Goal: Task Accomplishment & Management: Manage account settings

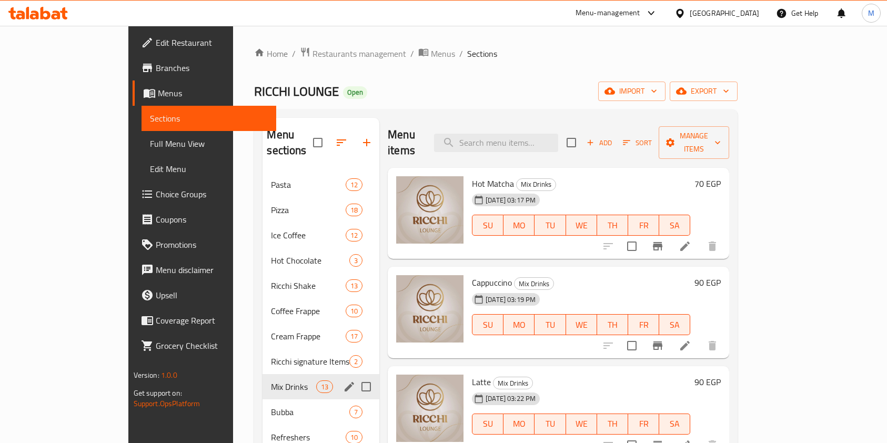
scroll to position [210, 0]
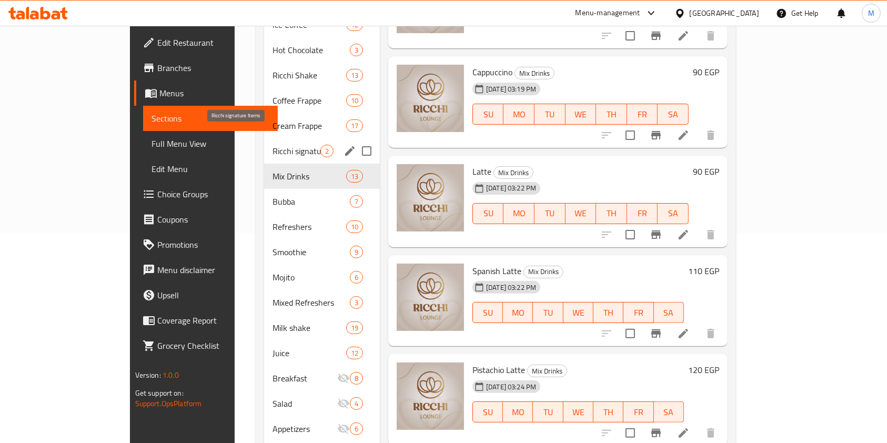
click at [276, 145] on span "Ricchi signature Items" at bounding box center [296, 151] width 48 height 13
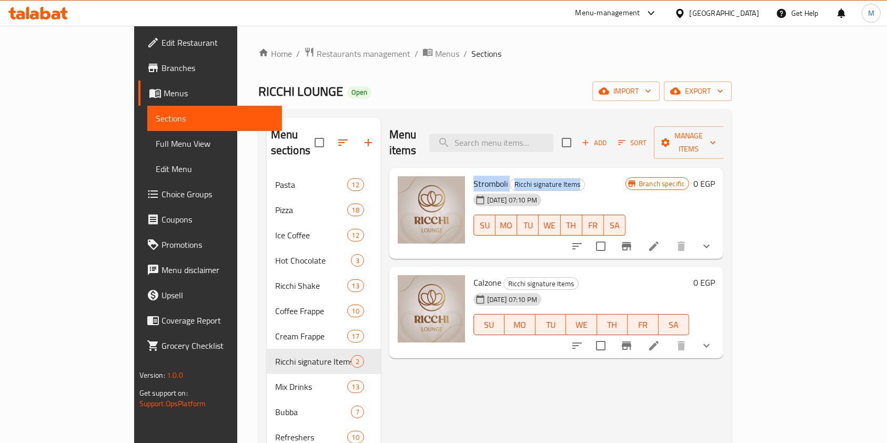
drag, startPoint x: 439, startPoint y: 165, endPoint x: 556, endPoint y: 168, distance: 117.3
click at [556, 176] on h6 "Stromboli Ricchi signature Items" at bounding box center [549, 183] width 152 height 15
copy h6 "Stromboli Ricchi signature Items"
click at [660, 240] on icon at bounding box center [653, 246] width 13 height 13
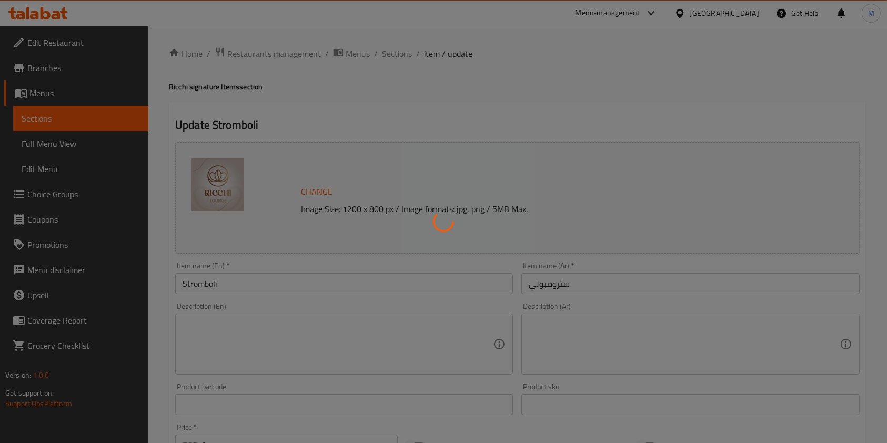
drag, startPoint x: 347, startPoint y: 318, endPoint x: 345, endPoint y: 329, distance: 11.2
click at [347, 325] on div at bounding box center [443, 221] width 887 height 443
click at [345, 329] on div at bounding box center [443, 221] width 887 height 443
click at [336, 340] on div at bounding box center [443, 221] width 887 height 443
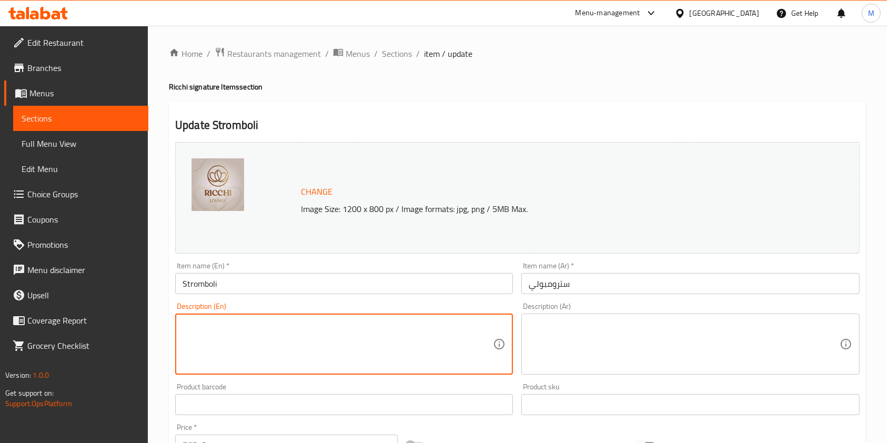
click at [593, 333] on textarea at bounding box center [684, 344] width 310 height 50
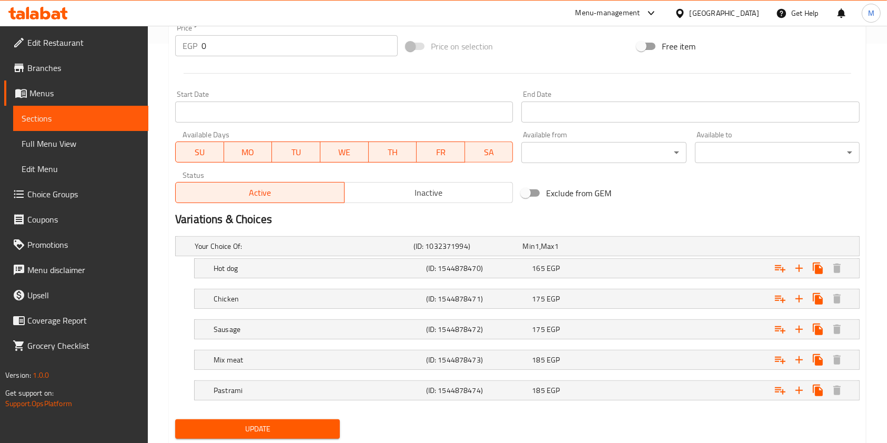
scroll to position [430, 0]
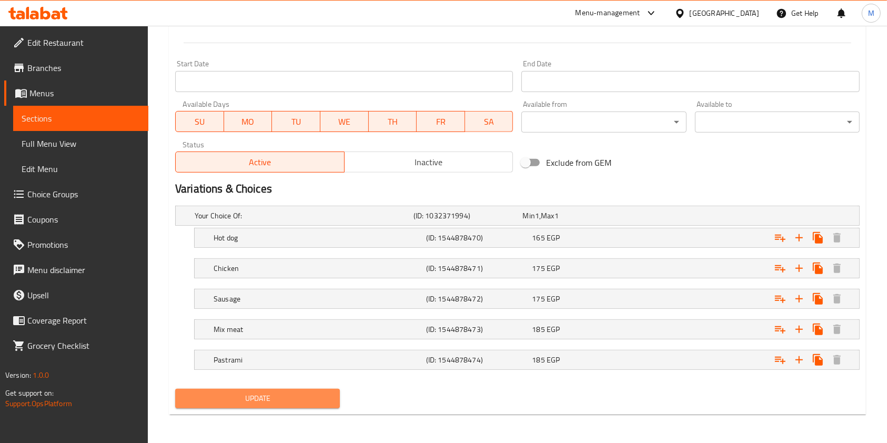
click at [317, 396] on span "Update" at bounding box center [258, 398] width 148 height 13
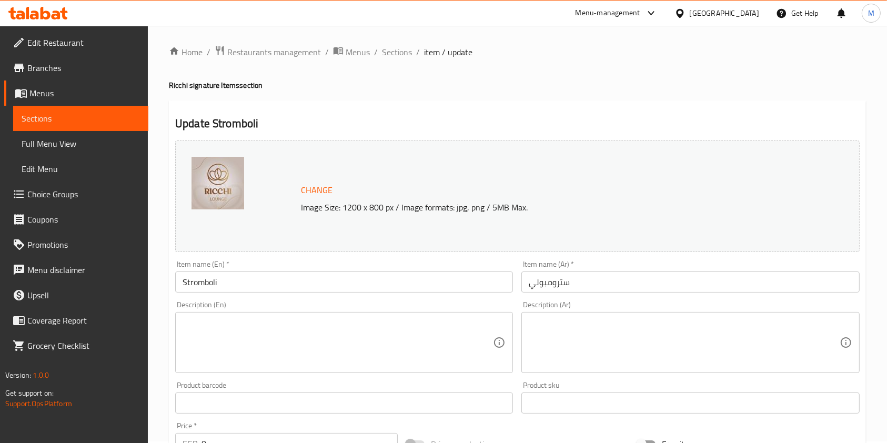
scroll to position [0, 0]
click at [394, 55] on span "Sections" at bounding box center [397, 53] width 30 height 13
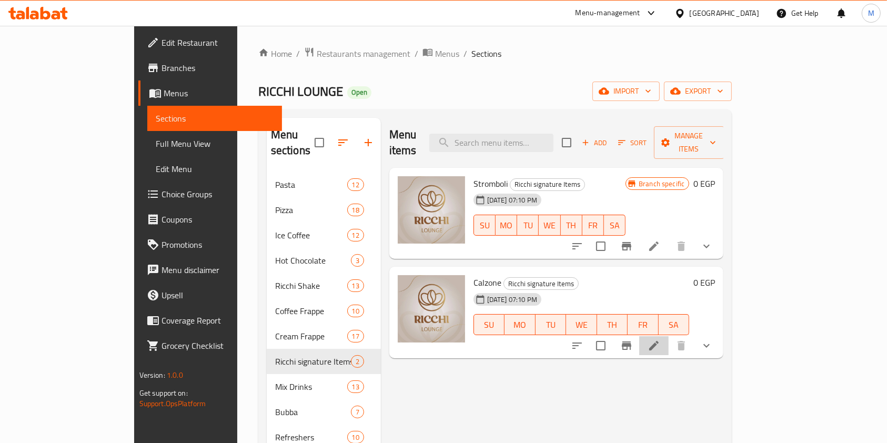
click at [669, 336] on li at bounding box center [653, 345] width 29 height 19
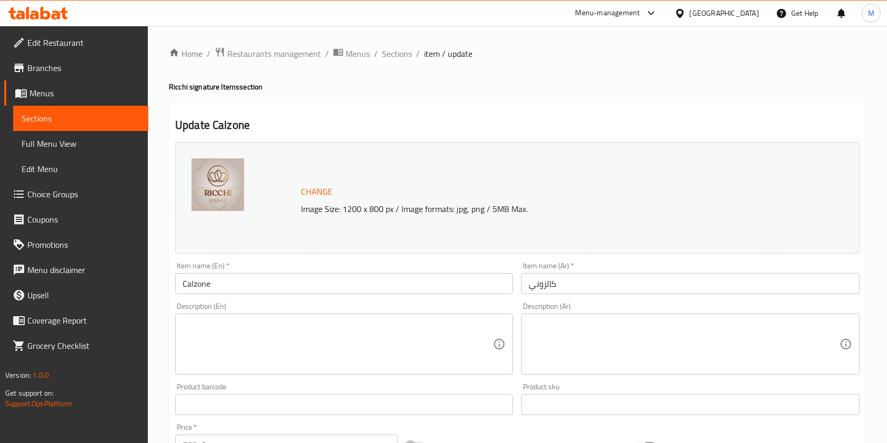
click at [610, 318] on div "Description (Ar)" at bounding box center [690, 343] width 338 height 61
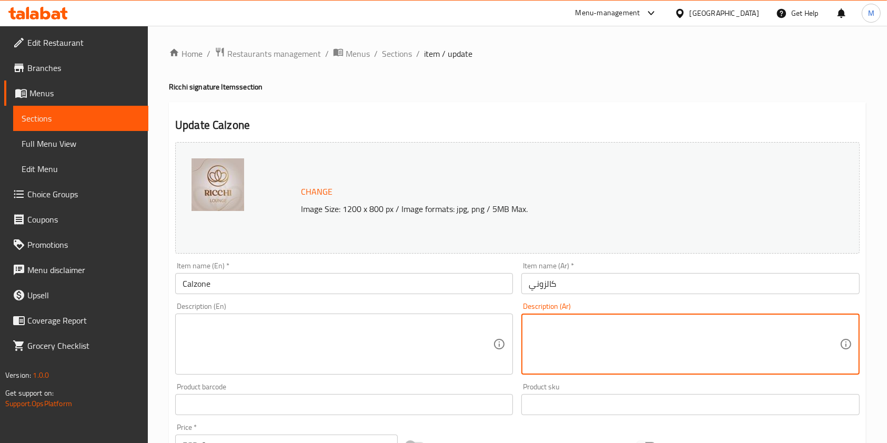
click at [332, 341] on textarea at bounding box center [338, 344] width 310 height 50
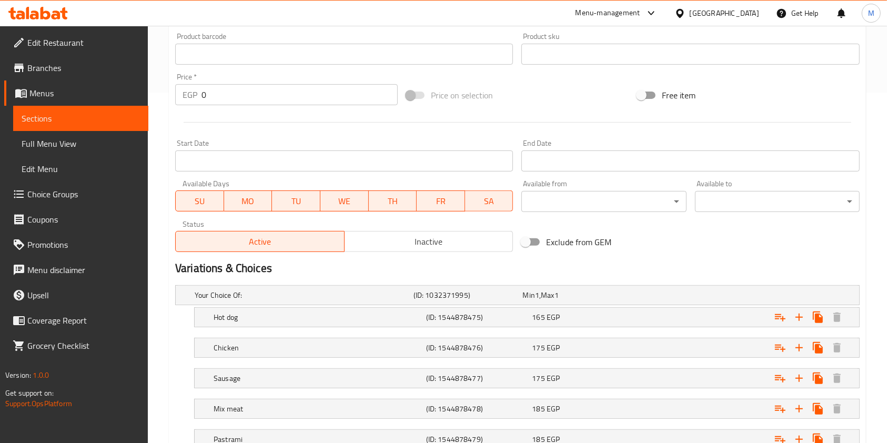
scroll to position [430, 0]
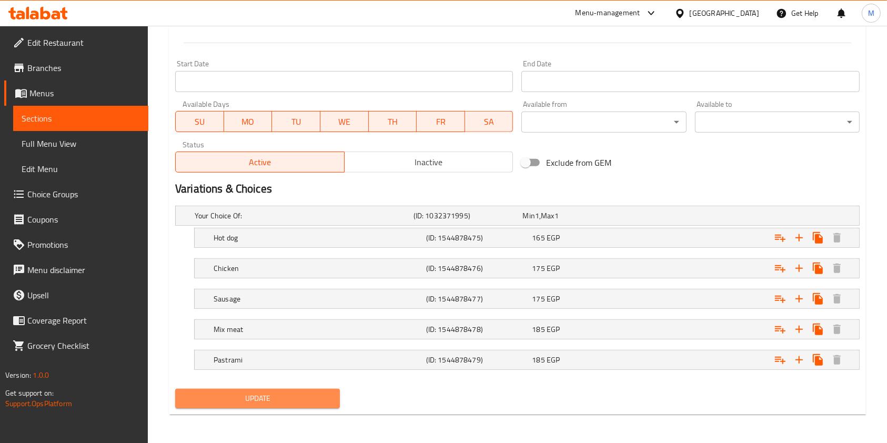
click at [330, 389] on button "Update" at bounding box center [257, 398] width 165 height 19
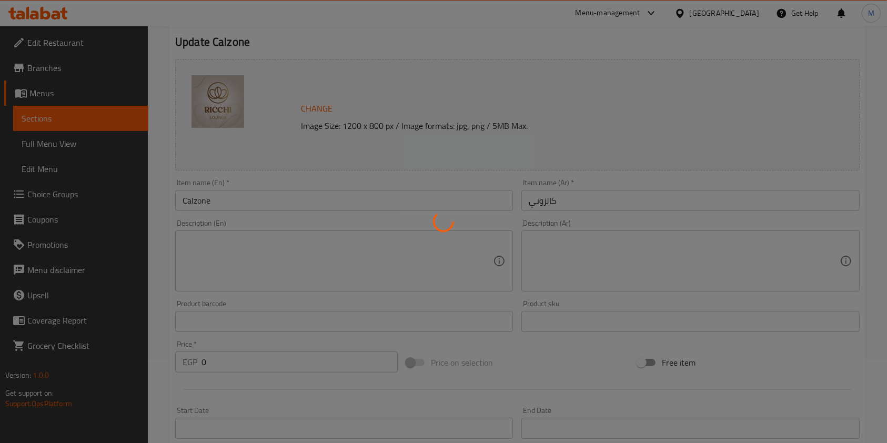
scroll to position [0, 0]
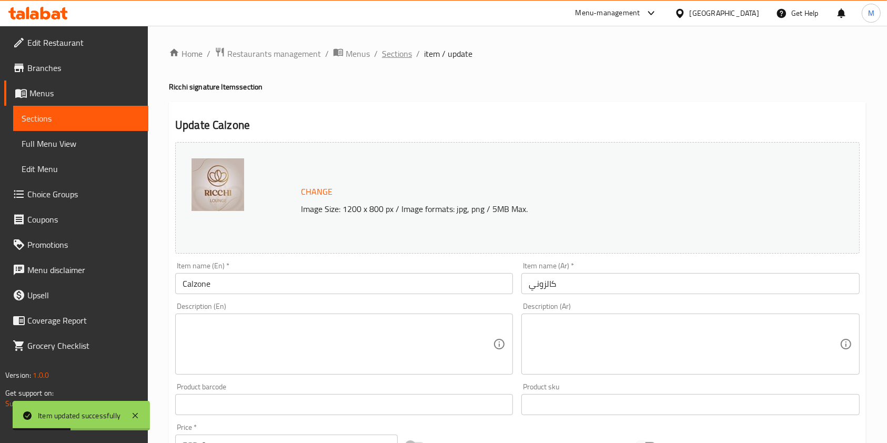
click at [394, 55] on span "Sections" at bounding box center [397, 53] width 30 height 13
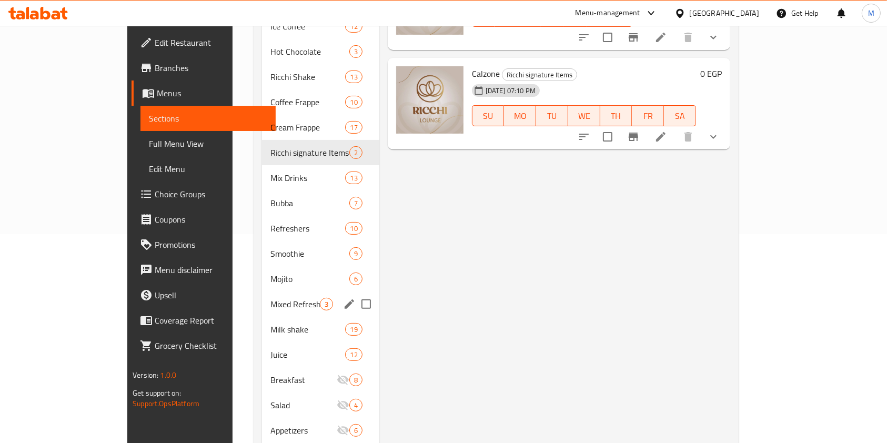
scroll to position [210, 0]
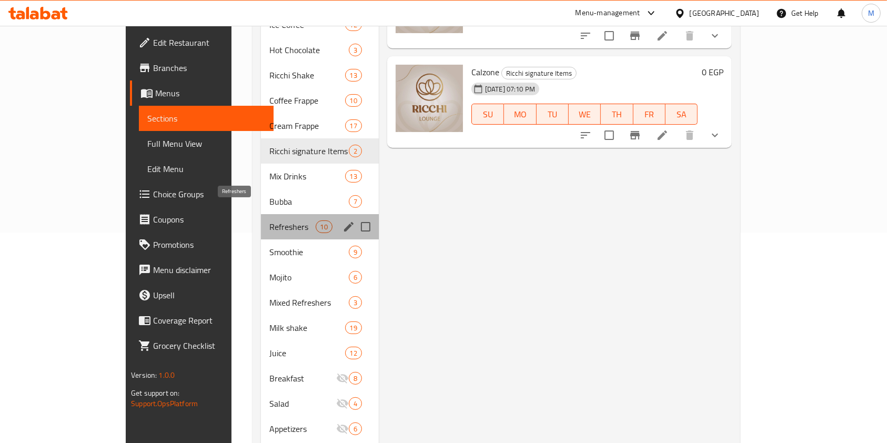
click at [269, 220] on span "Refreshers" at bounding box center [292, 226] width 46 height 13
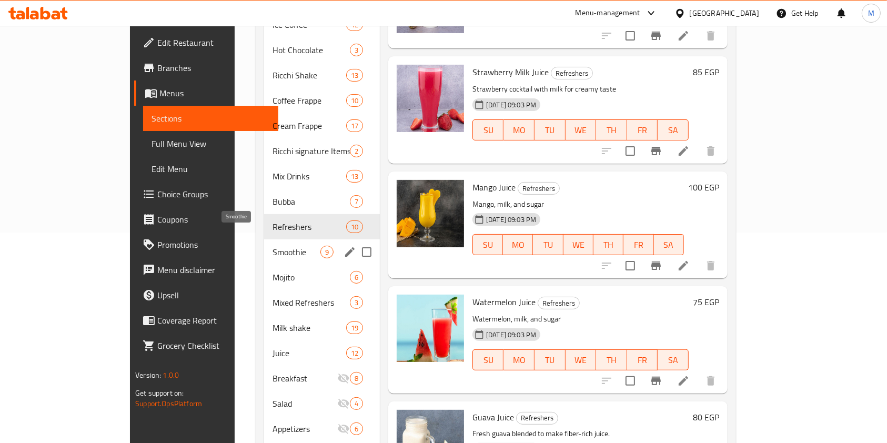
click at [272, 246] on span "Smoothie" at bounding box center [296, 252] width 48 height 13
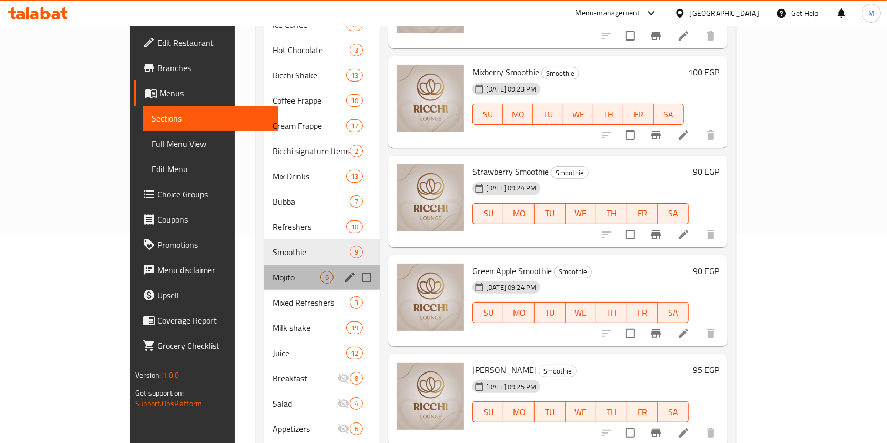
click at [264, 265] on div "Mojito 6" at bounding box center [322, 277] width 116 height 25
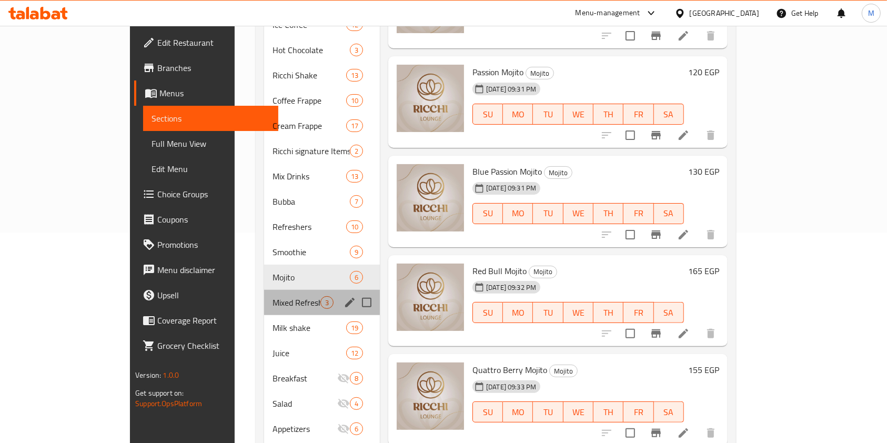
click at [264, 290] on div "Mixed Refreshers 3" at bounding box center [322, 302] width 116 height 25
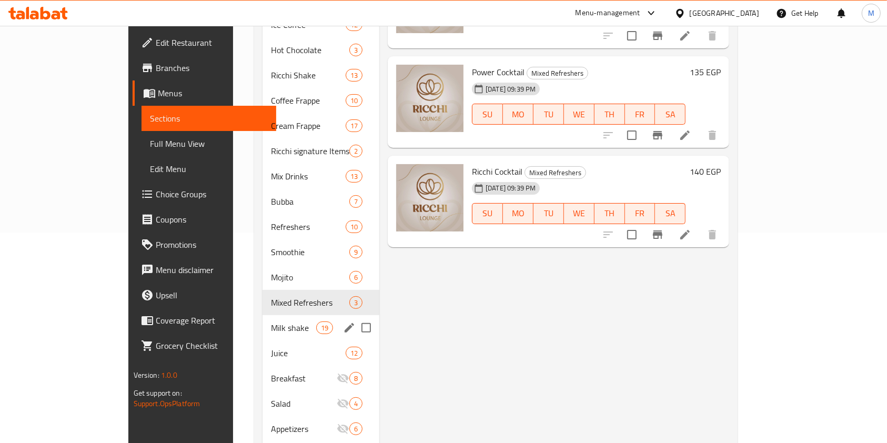
click at [262, 315] on div "Milk shake 19" at bounding box center [320, 327] width 117 height 25
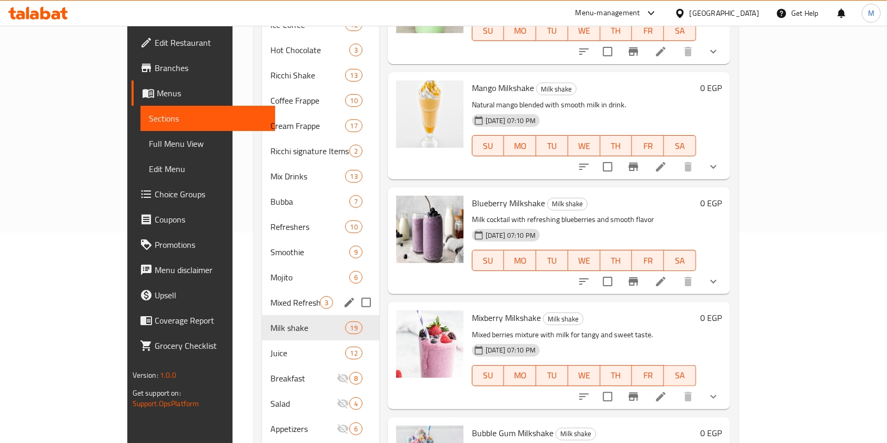
click at [270, 296] on span "Mixed Refreshers" at bounding box center [294, 302] width 49 height 13
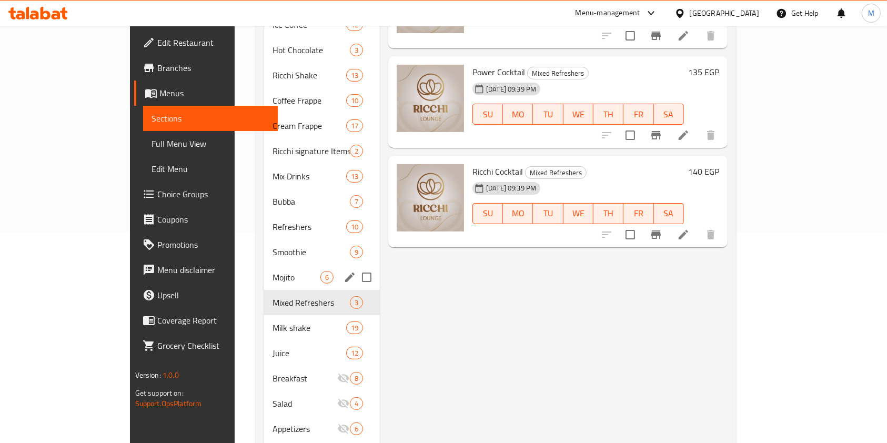
click at [264, 267] on div "Mojito 6" at bounding box center [322, 277] width 116 height 25
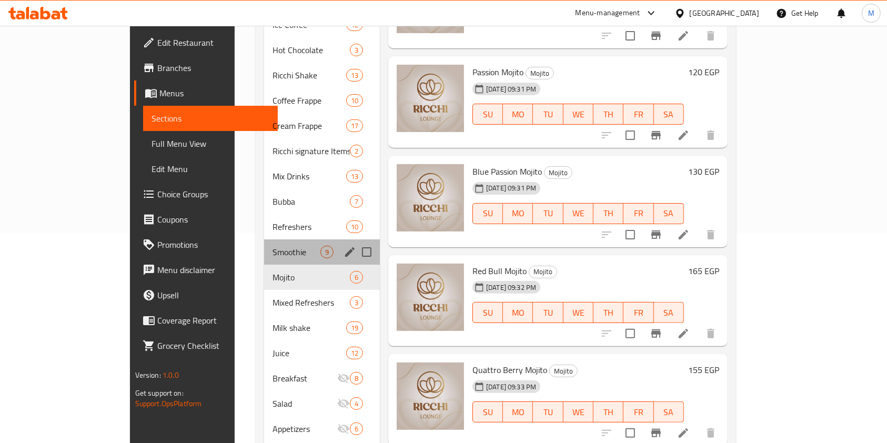
click at [264, 239] on div "Smoothie 9" at bounding box center [322, 251] width 116 height 25
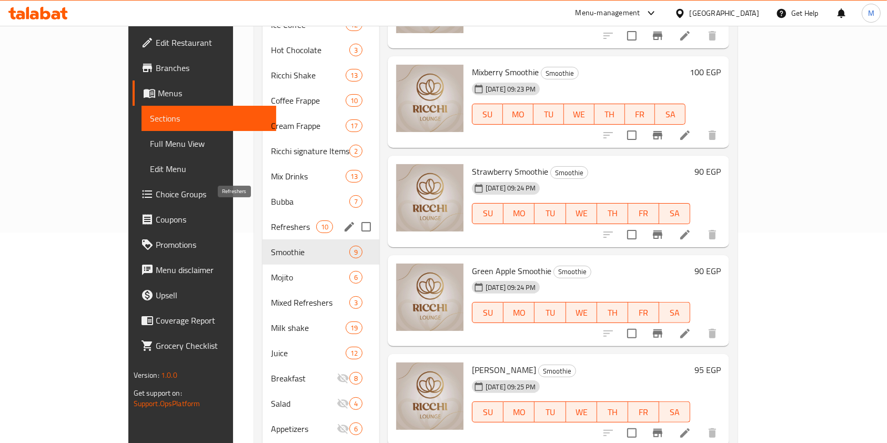
click at [271, 220] on span "Refreshers" at bounding box center [293, 226] width 45 height 13
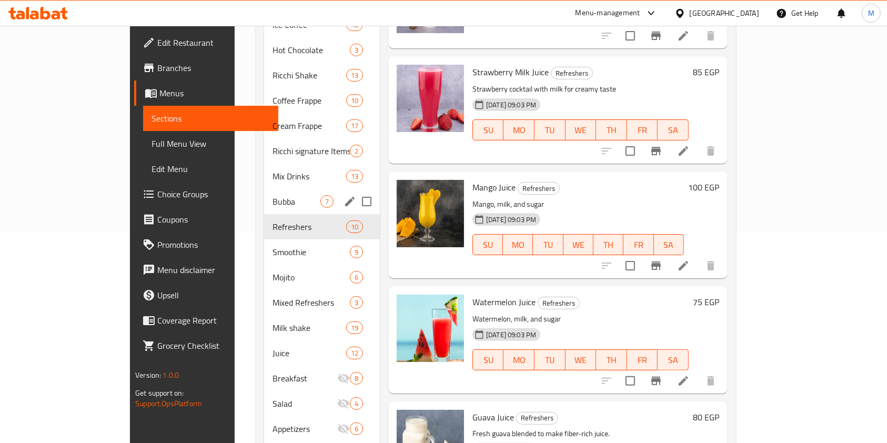
click at [264, 194] on div "Bubba 7" at bounding box center [322, 201] width 116 height 25
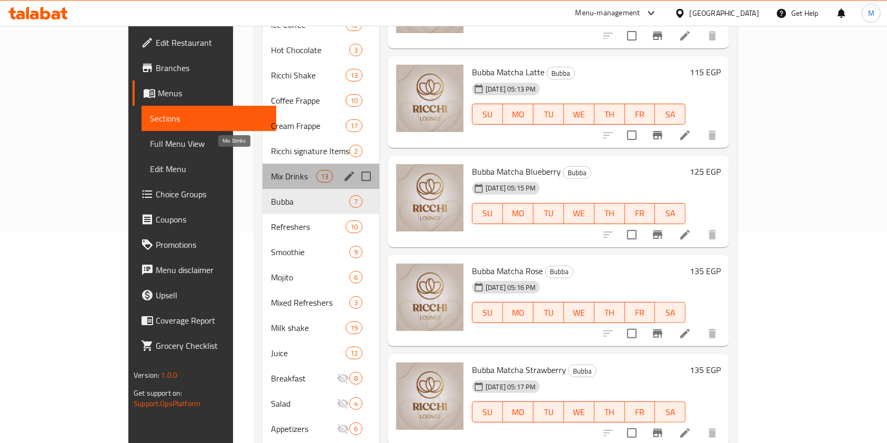
click at [271, 170] on span "Mix Drinks" at bounding box center [293, 176] width 45 height 13
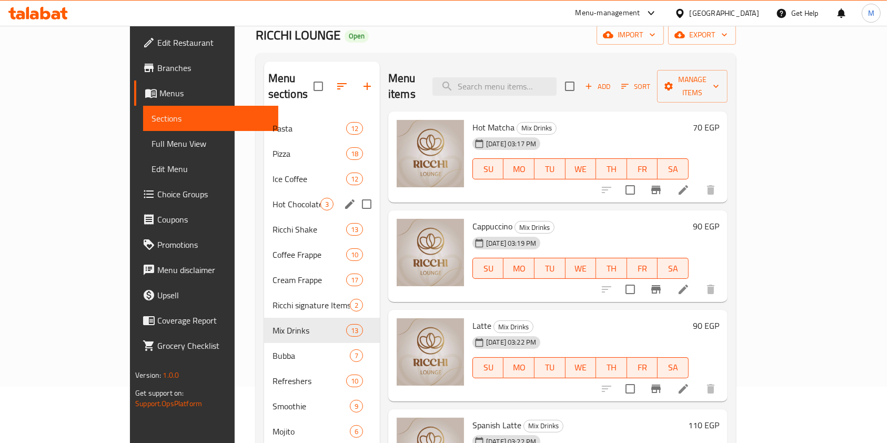
scroll to position [70, 0]
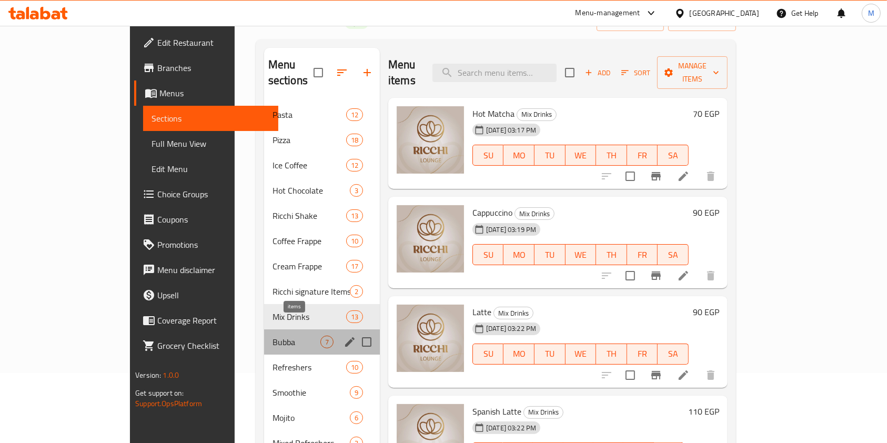
click at [321, 337] on span "7" at bounding box center [327, 342] width 12 height 10
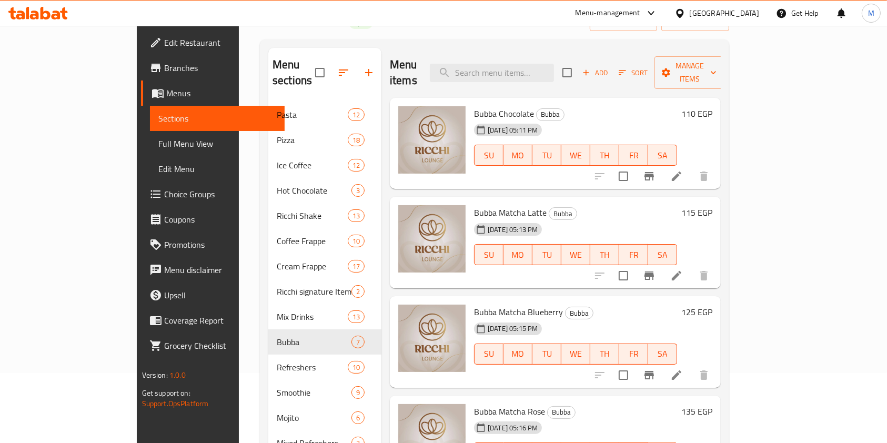
click at [474, 106] on span "Bubba Chocolate" at bounding box center [504, 114] width 60 height 16
copy h6 "Bubba Chocolate"
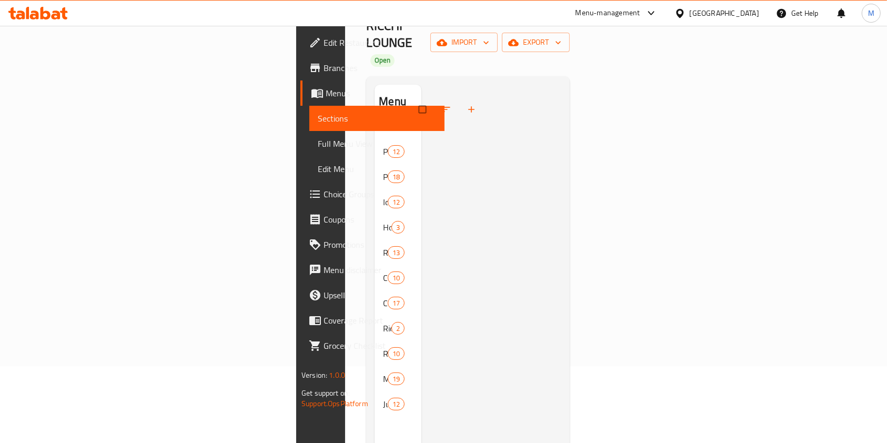
scroll to position [147, 0]
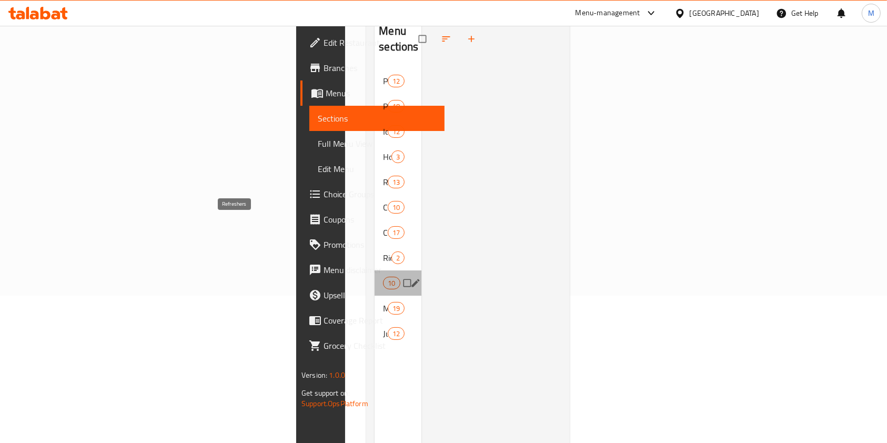
click at [383, 277] on span "Refreshers" at bounding box center [383, 283] width 0 height 13
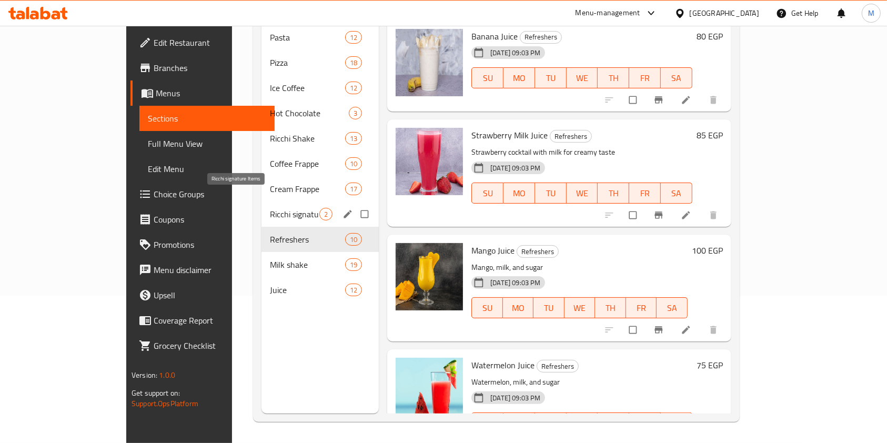
click at [270, 208] on span "Ricchi signature Items" at bounding box center [294, 214] width 49 height 13
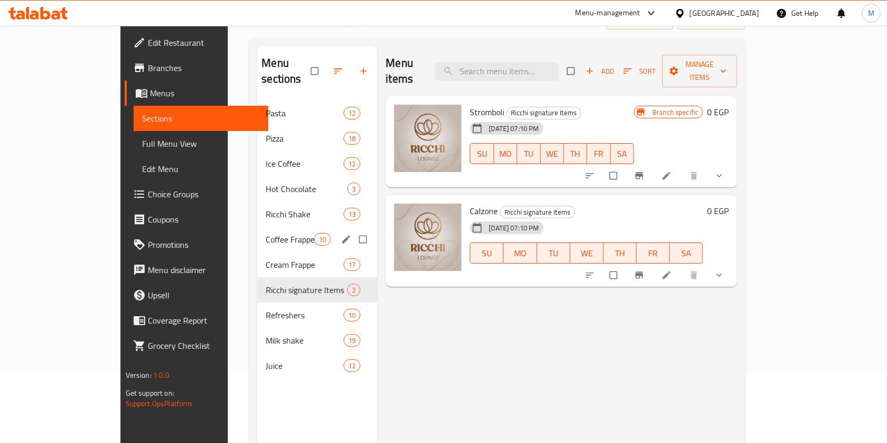
scroll to position [147, 0]
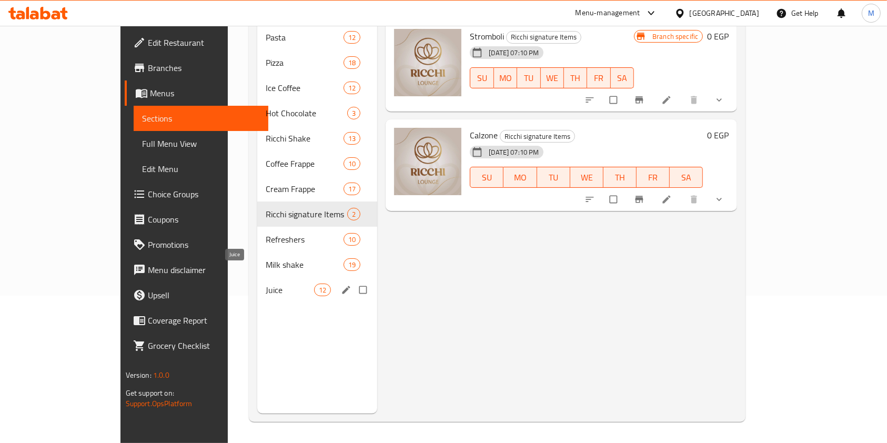
click at [266, 283] on span "Juice" at bounding box center [290, 289] width 48 height 13
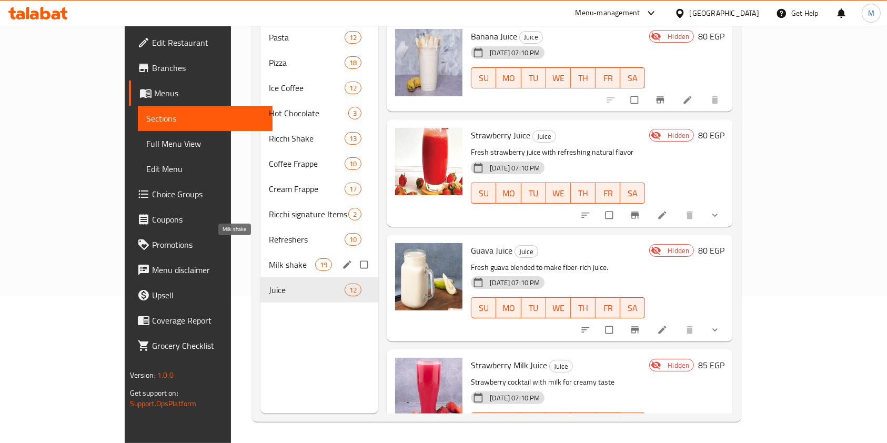
click at [269, 258] on span "Milk shake" at bounding box center [292, 264] width 46 height 13
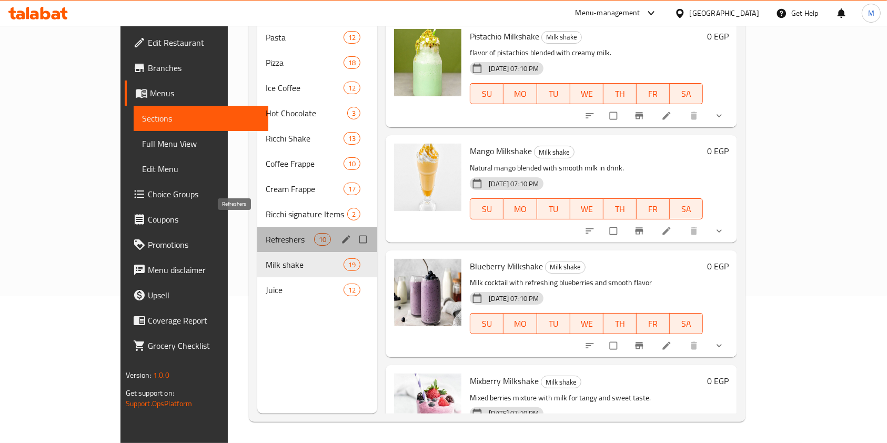
click at [266, 233] on span "Refreshers" at bounding box center [290, 239] width 48 height 13
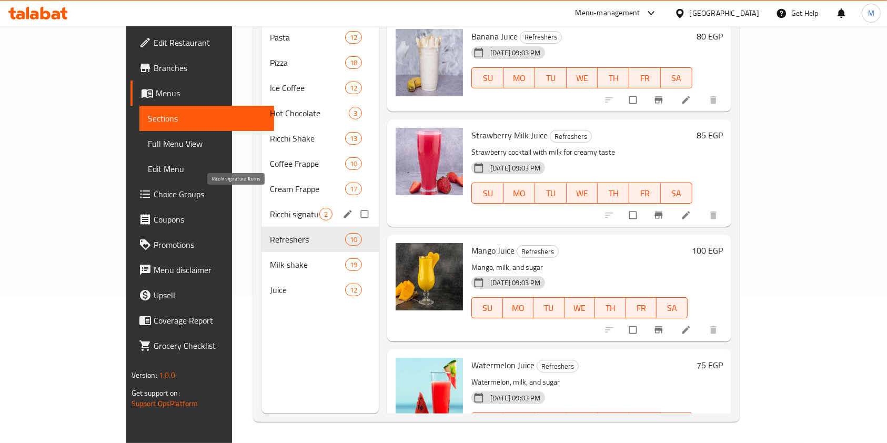
click at [270, 208] on span "Ricchi signature Items" at bounding box center [294, 214] width 49 height 13
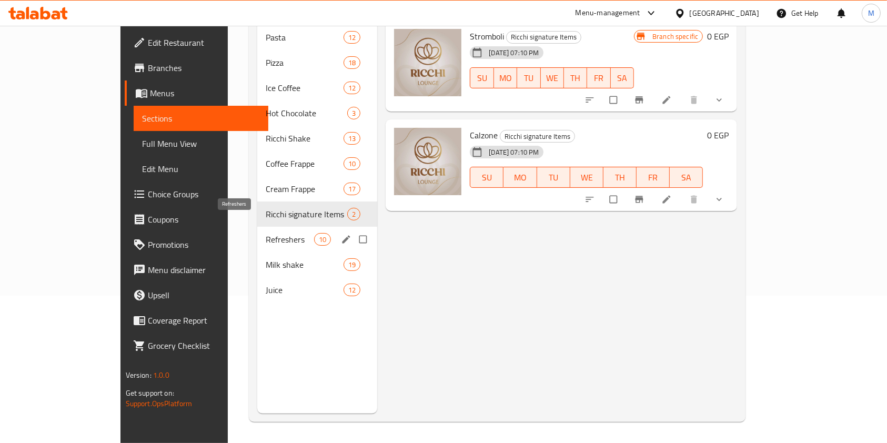
scroll to position [77, 0]
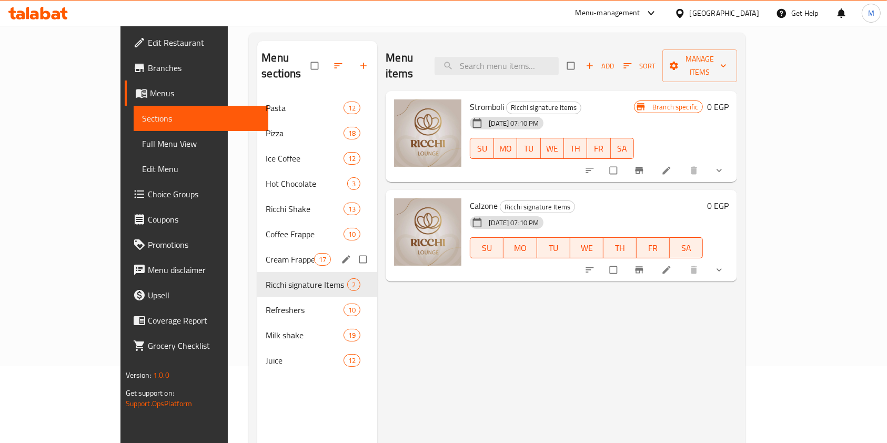
click at [257, 251] on div "Cream Frappe 17" at bounding box center [317, 259] width 120 height 25
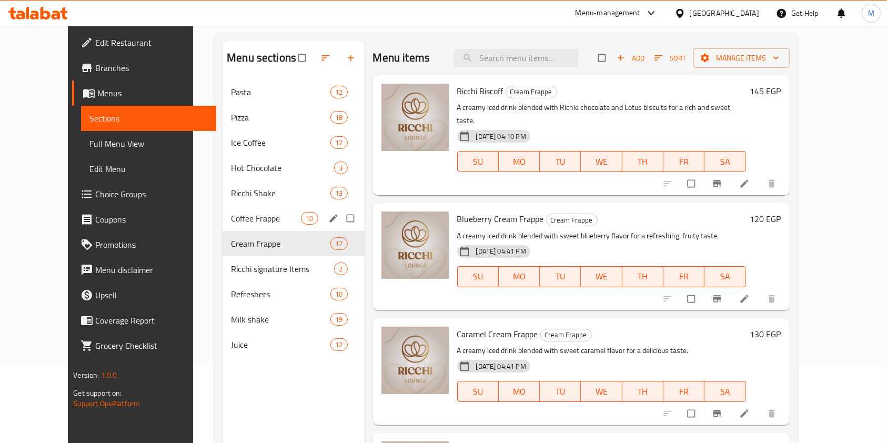
click at [251, 225] on div "Coffee Frappe 10" at bounding box center [292, 218] width 141 height 25
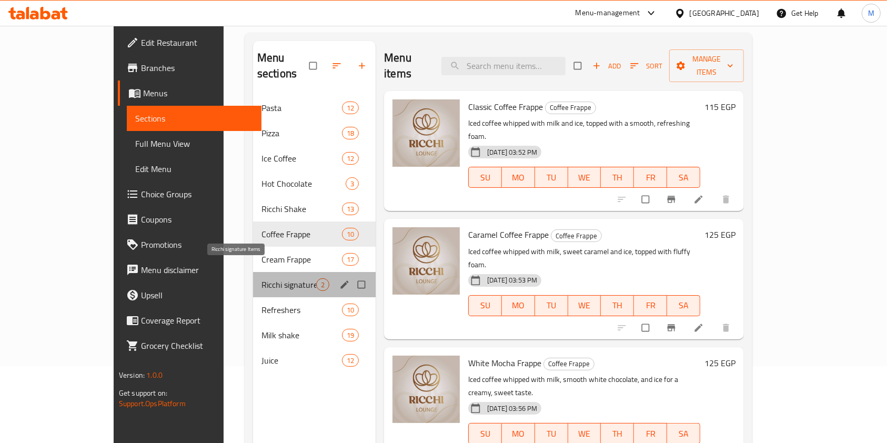
click at [261, 278] on span "Ricchi signature Items" at bounding box center [288, 284] width 55 height 13
